Goal: Check status: Check status

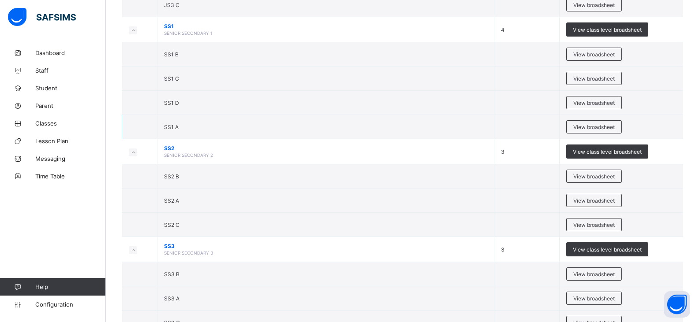
scroll to position [785, 0]
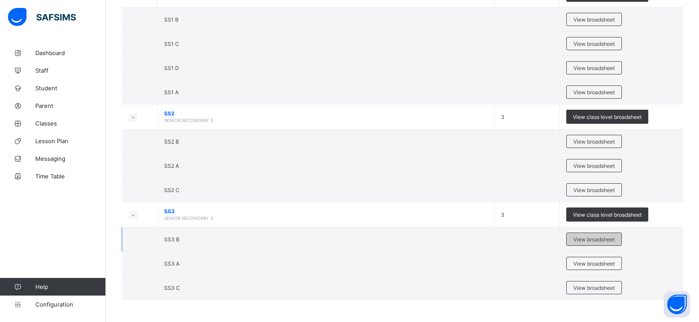
click at [604, 240] on span "View broadsheet" at bounding box center [593, 239] width 41 height 7
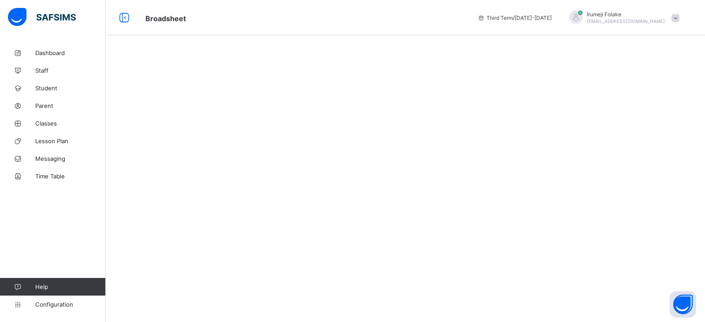
click at [604, 240] on div at bounding box center [405, 161] width 599 height 322
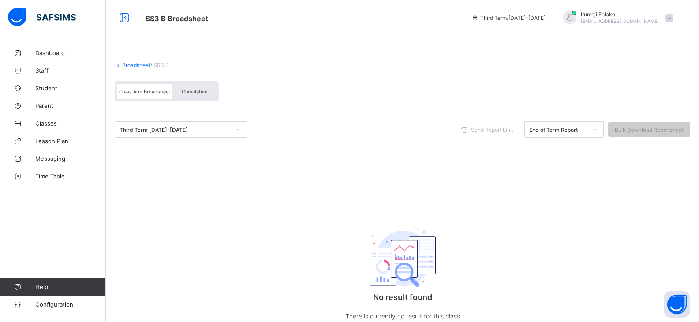
click at [234, 129] on div at bounding box center [238, 130] width 15 height 14
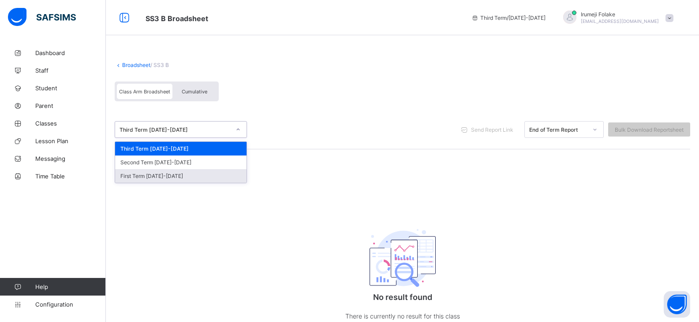
click at [173, 178] on div "First Term [DATE]-[DATE]" at bounding box center [180, 176] width 131 height 14
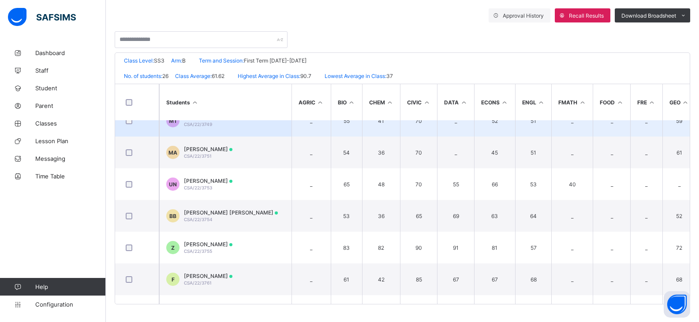
scroll to position [176, 0]
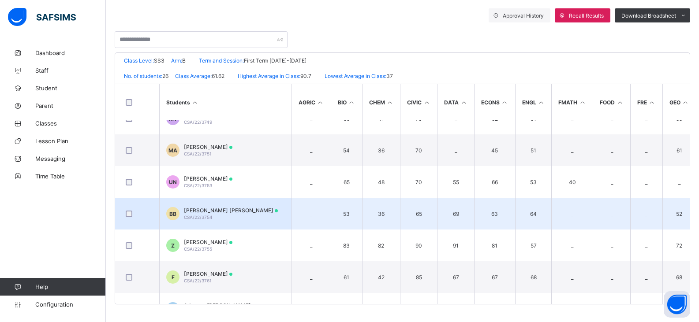
click at [255, 215] on td "[PERSON_NAME] [PERSON_NAME] CSA/22/3754" at bounding box center [225, 214] width 132 height 32
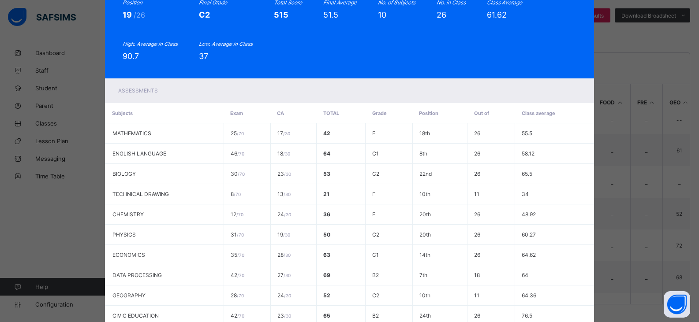
scroll to position [0, 0]
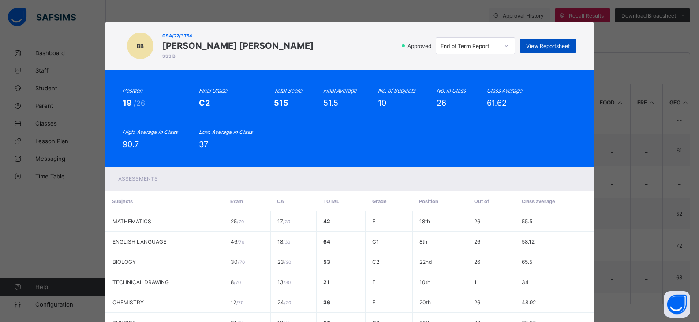
click at [549, 46] on span "View Reportsheet" at bounding box center [548, 46] width 44 height 7
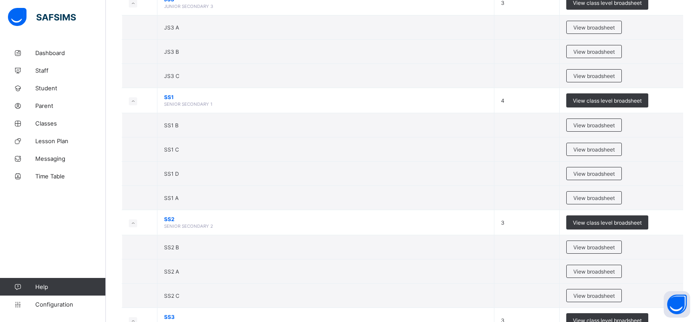
scroll to position [785, 0]
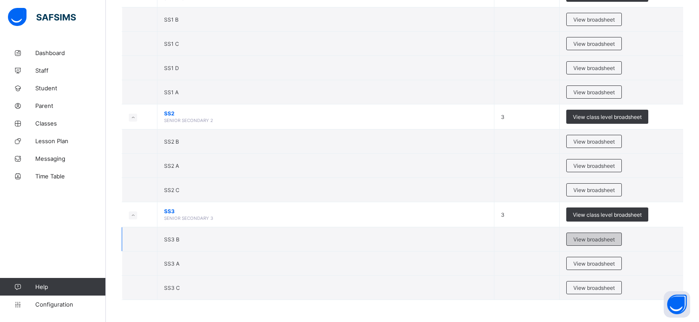
click at [596, 235] on div "View broadsheet" at bounding box center [594, 239] width 56 height 13
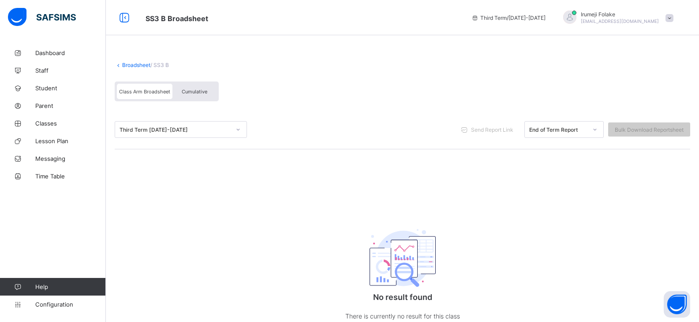
click at [234, 129] on div at bounding box center [238, 130] width 15 height 14
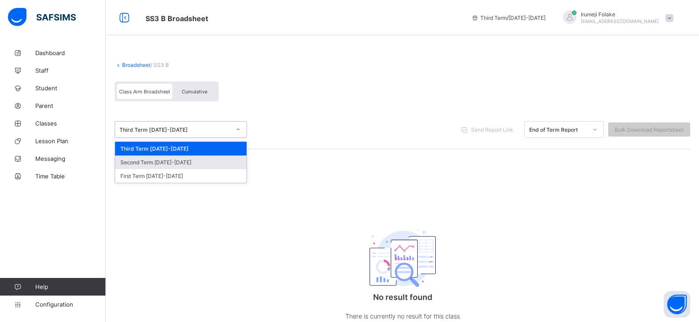
click at [210, 163] on div "Second Term [DATE]-[DATE]" at bounding box center [180, 163] width 131 height 14
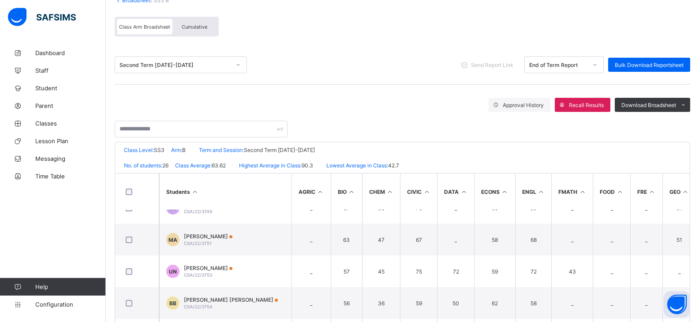
scroll to position [132, 0]
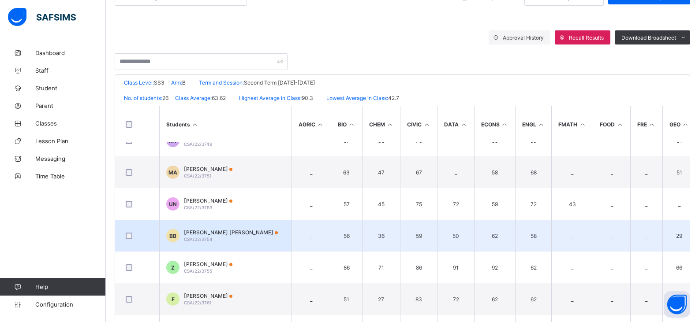
click at [271, 234] on td "[PERSON_NAME] [PERSON_NAME] CSA/22/3754" at bounding box center [225, 236] width 132 height 32
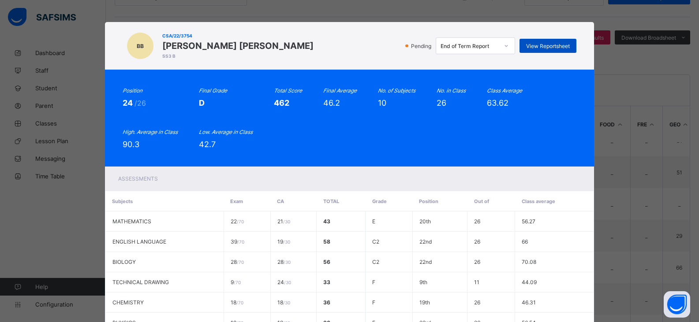
click at [558, 47] on span "View Reportsheet" at bounding box center [548, 46] width 44 height 7
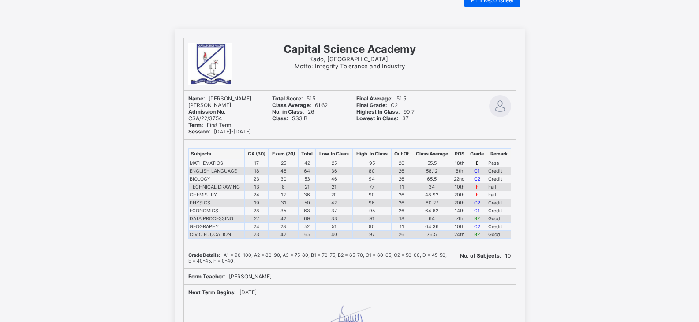
scroll to position [44, 0]
